Goal: Check status: Check status

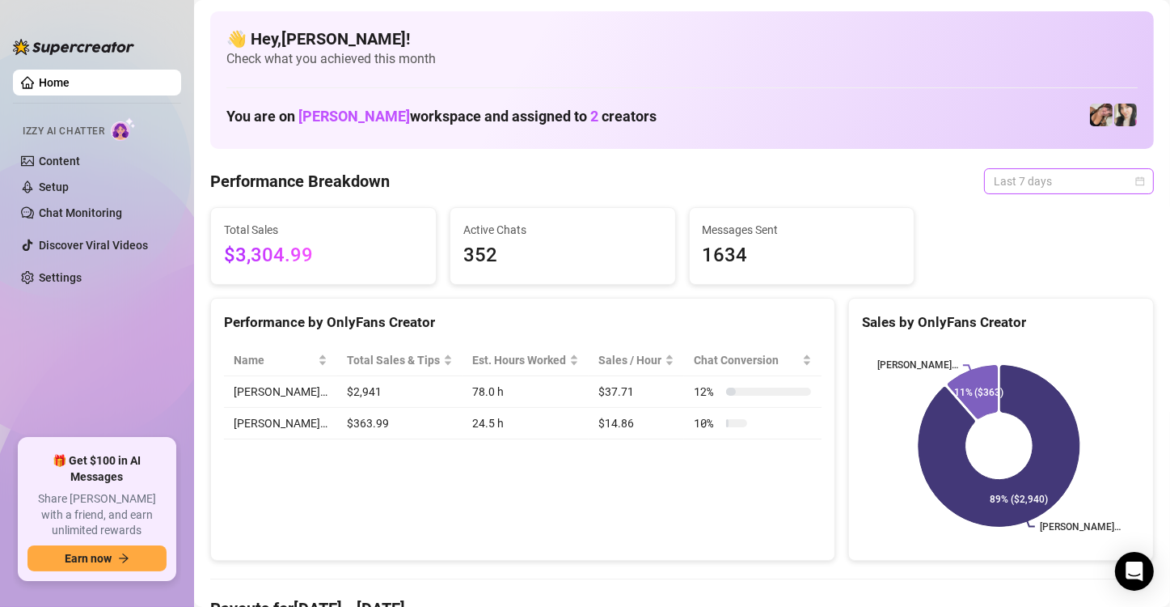
click at [1121, 180] on span "Last 7 days" at bounding box center [1069, 181] width 150 height 24
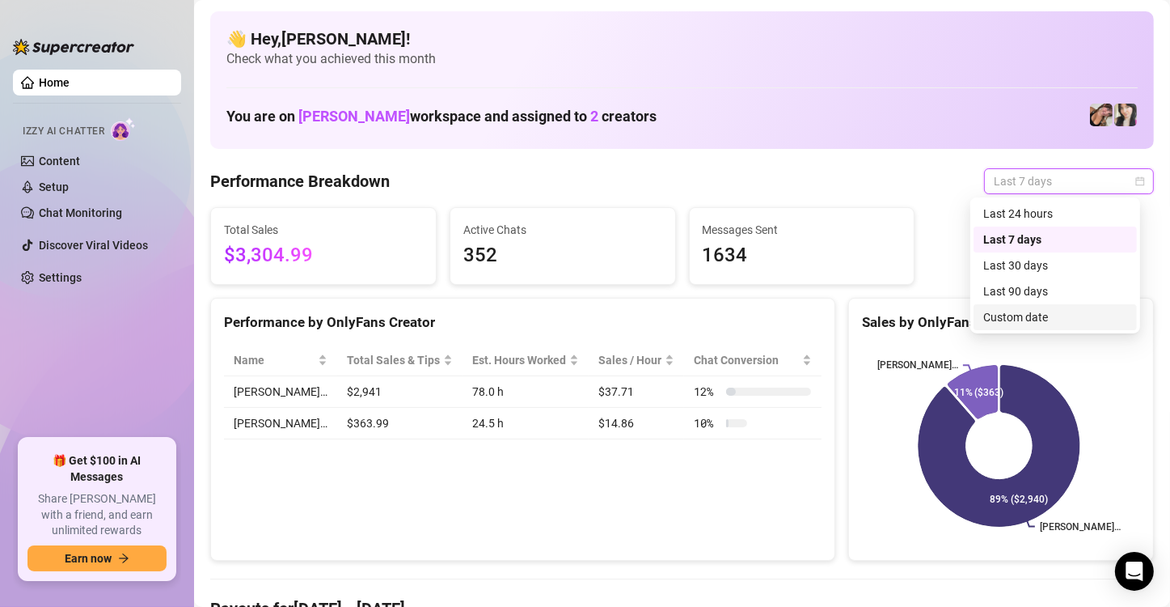
click at [1073, 314] on div "Custom date" at bounding box center [1056, 317] width 144 height 18
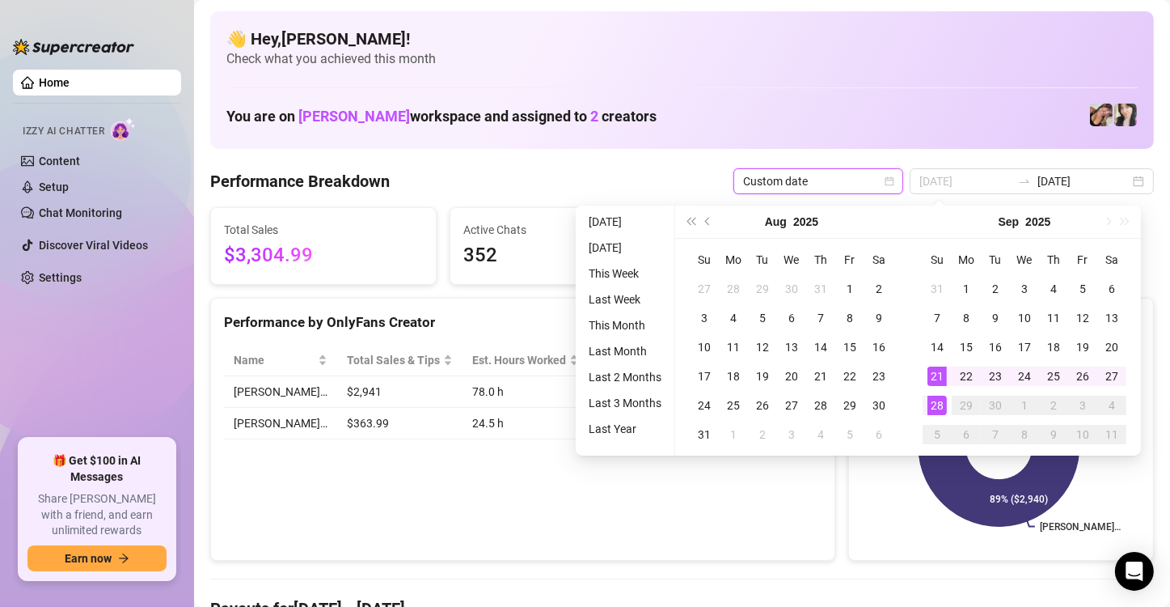
type input "[DATE]"
click at [938, 407] on div "28" at bounding box center [937, 405] width 19 height 19
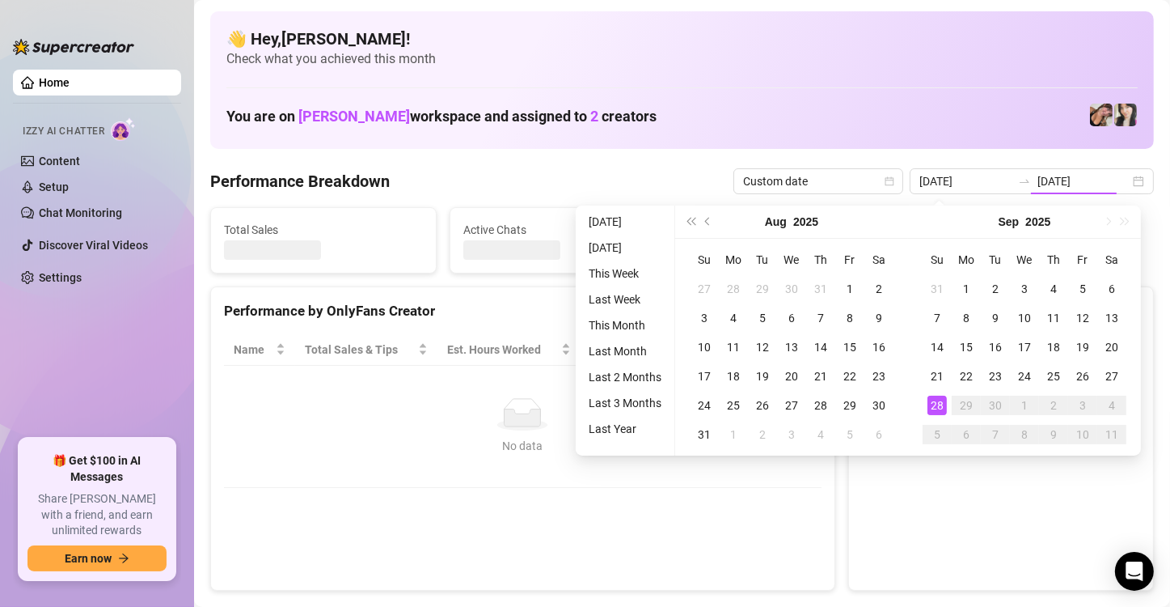
type input "[DATE]"
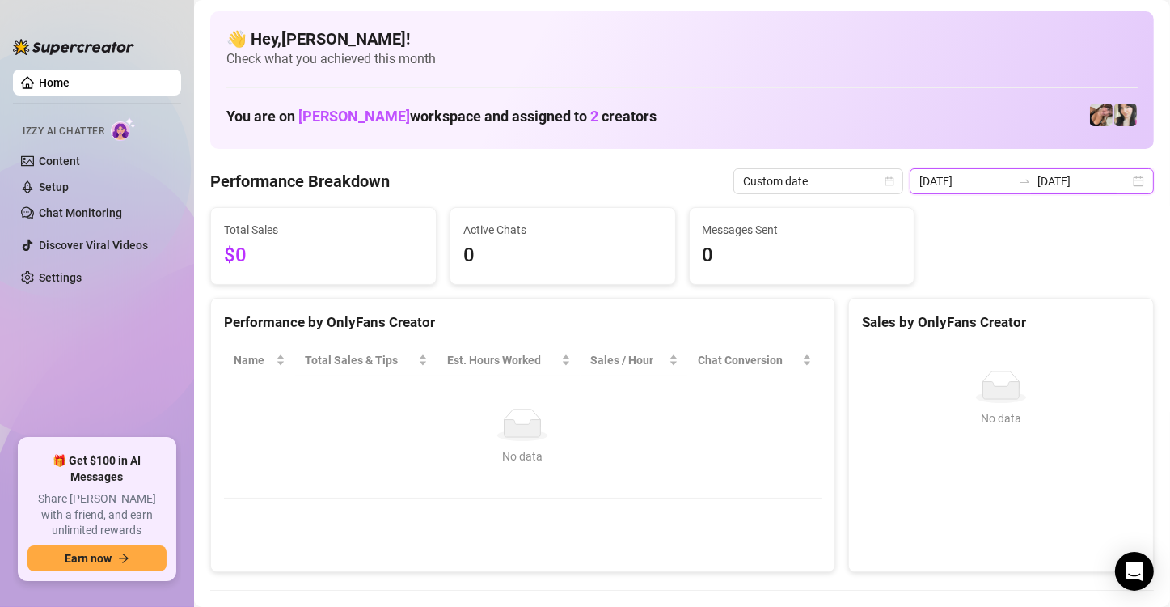
click at [1115, 175] on input "[DATE]" at bounding box center [1084, 181] width 92 height 18
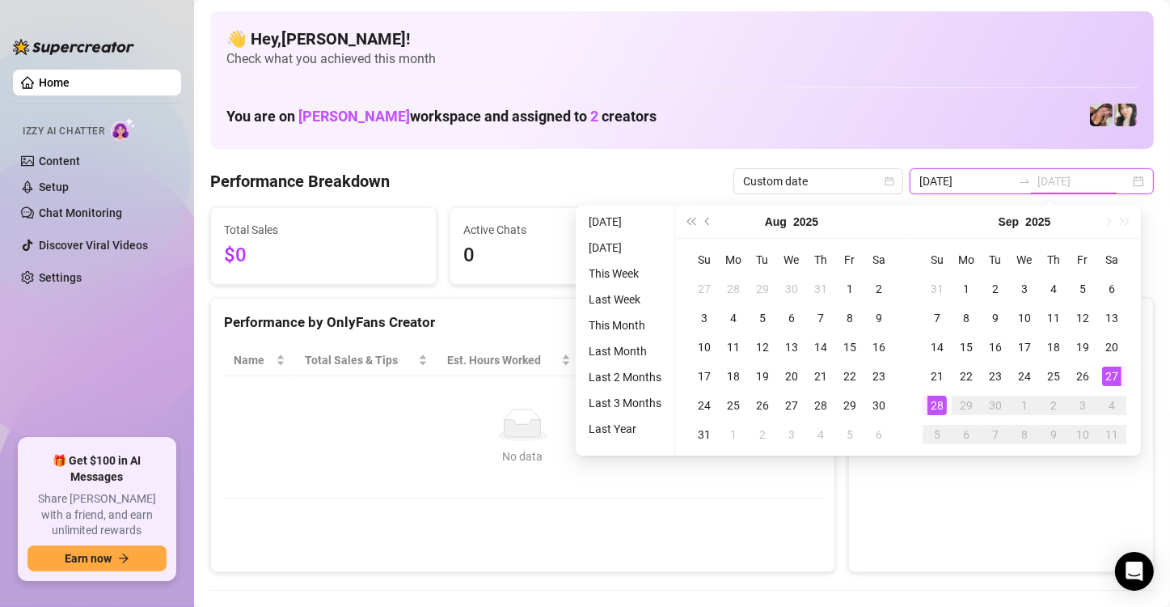
type input "[DATE]"
click at [1113, 377] on div "27" at bounding box center [1111, 375] width 19 height 19
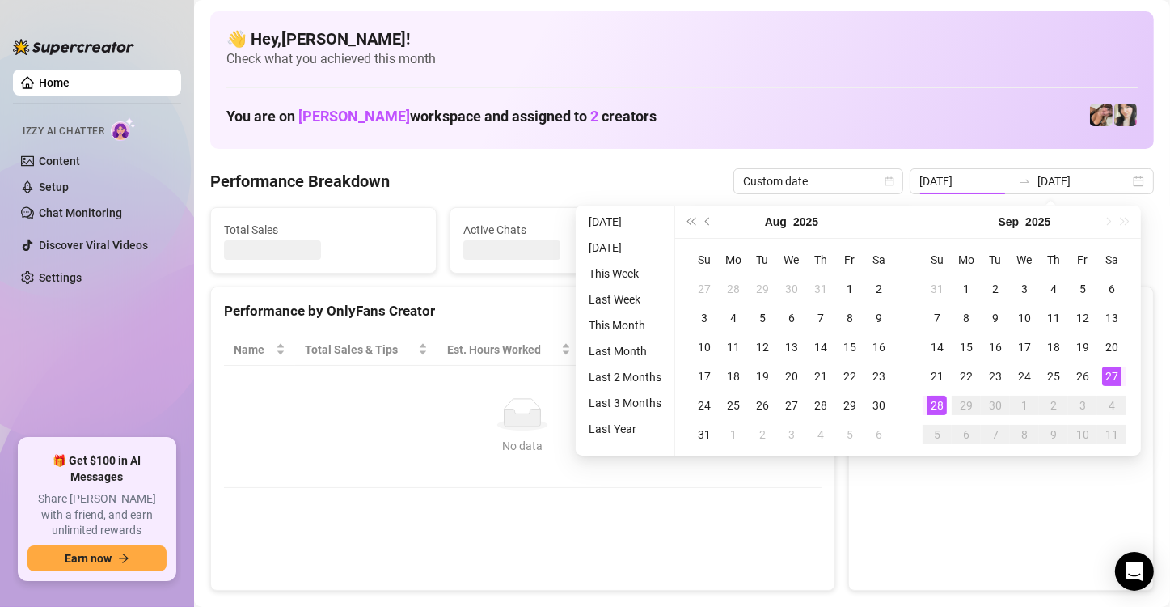
type input "[DATE]"
